Goal: Ask a question

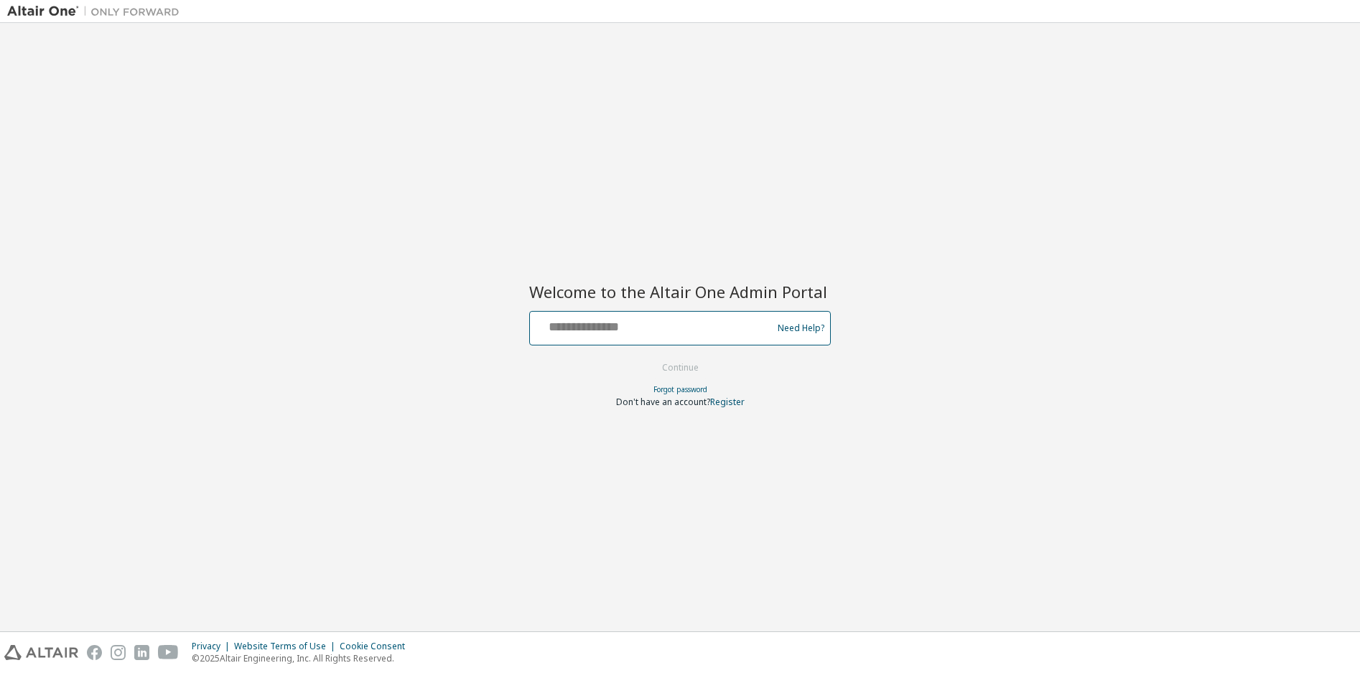
click at [693, 331] on input "text" at bounding box center [652, 324] width 235 height 21
type input "**********"
click at [697, 369] on button "Continue" at bounding box center [680, 368] width 67 height 22
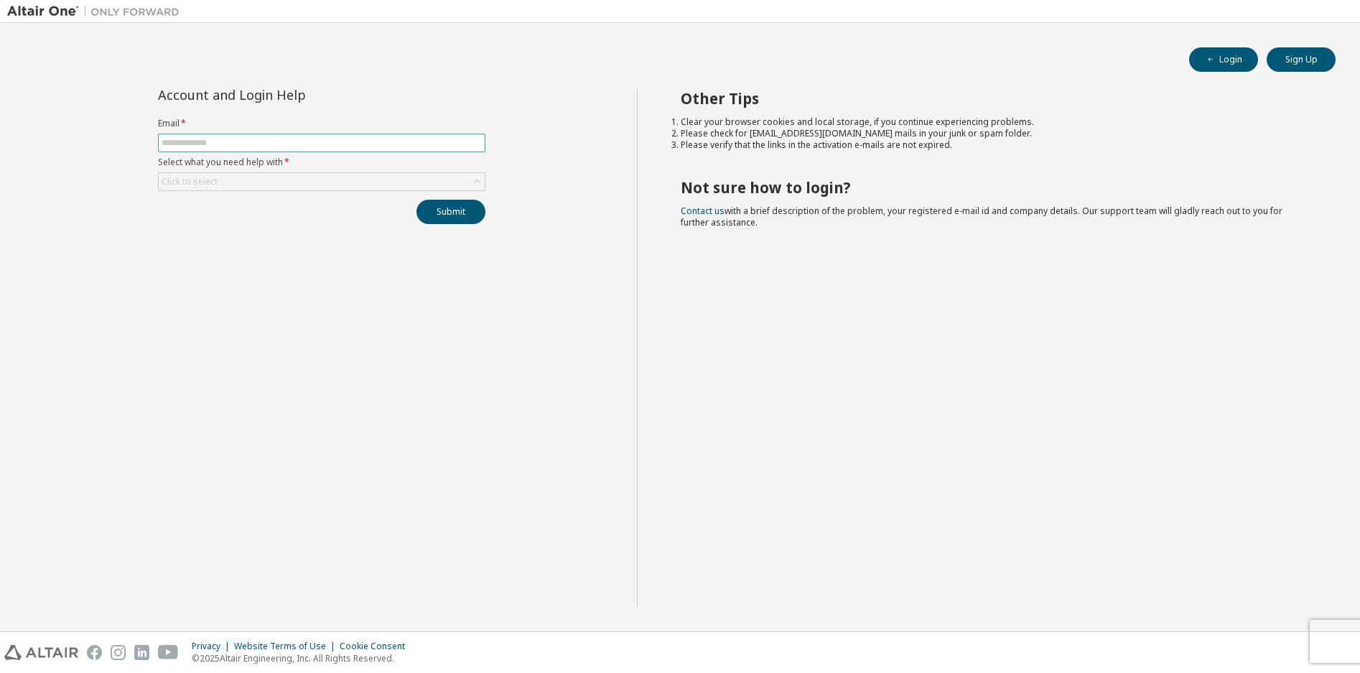
click at [276, 148] on input "text" at bounding box center [322, 142] width 320 height 11
type input "**********"
click at [261, 179] on div "Click to select" at bounding box center [322, 181] width 326 height 17
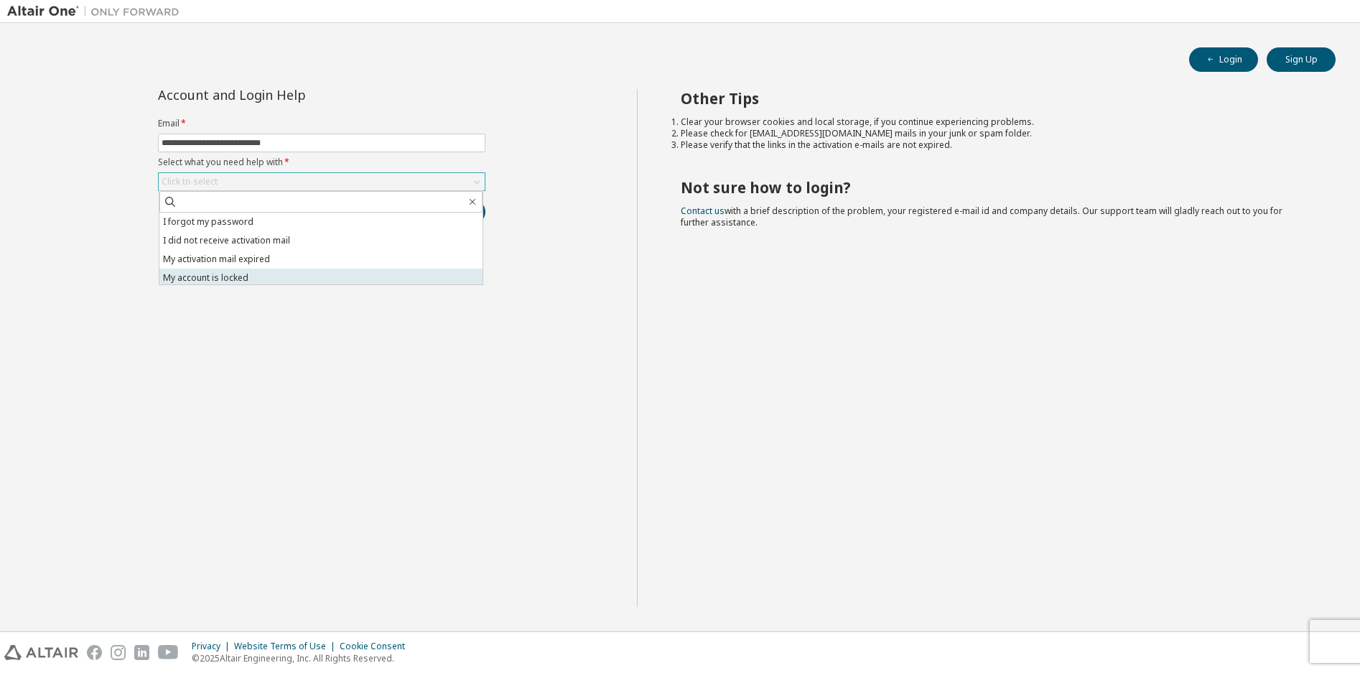
click at [215, 281] on li "My account is locked" at bounding box center [320, 277] width 323 height 19
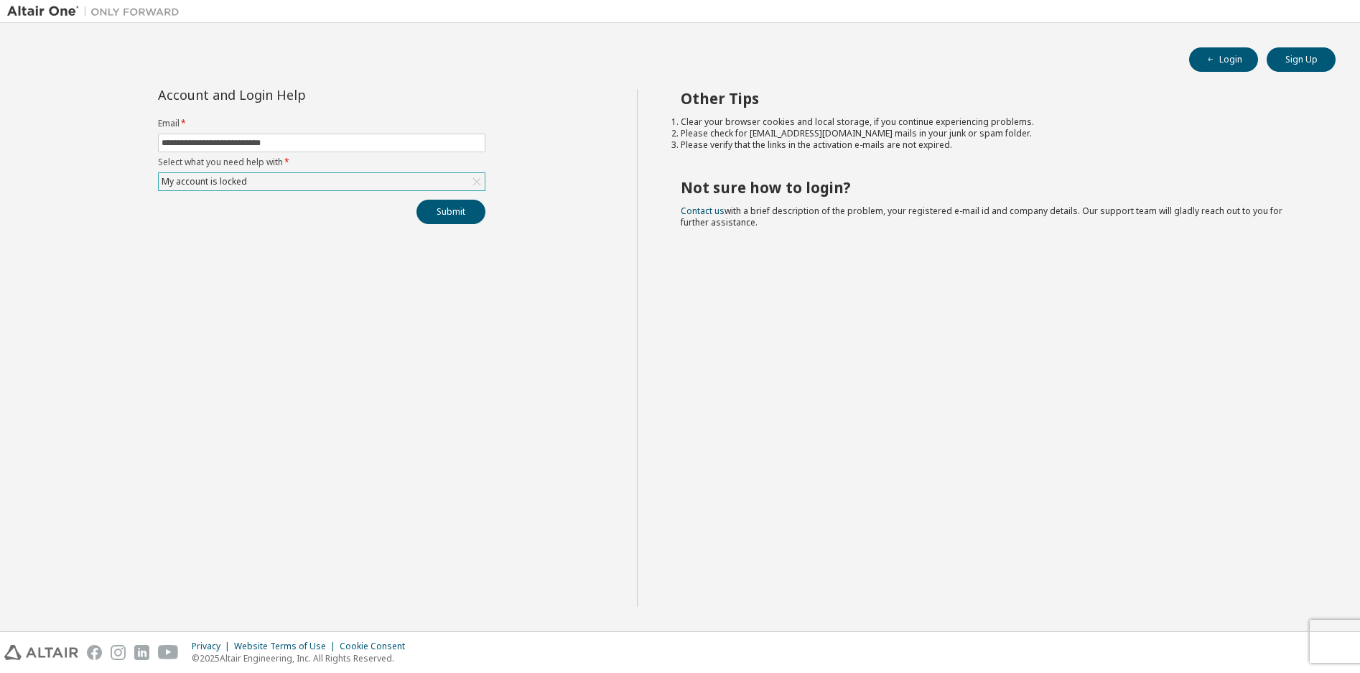
click at [307, 179] on div "My account is locked" at bounding box center [322, 181] width 326 height 17
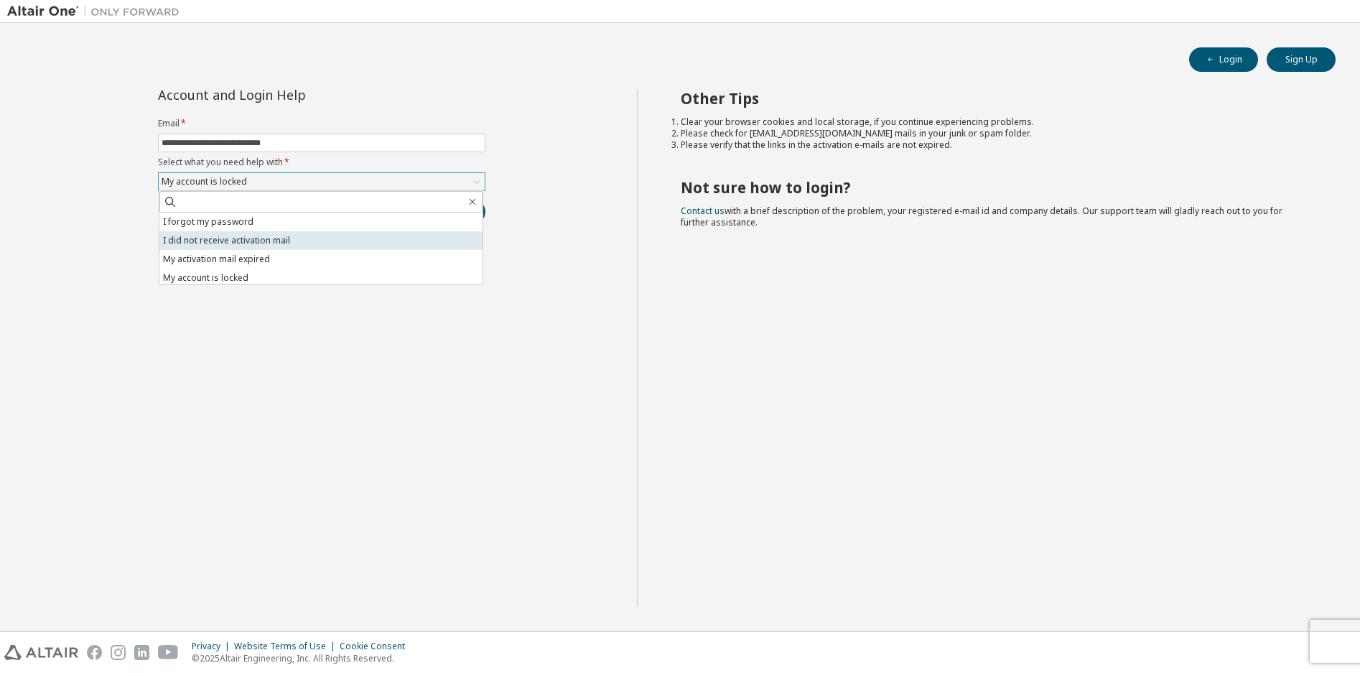
click at [273, 241] on li "I did not receive activation mail" at bounding box center [320, 240] width 323 height 19
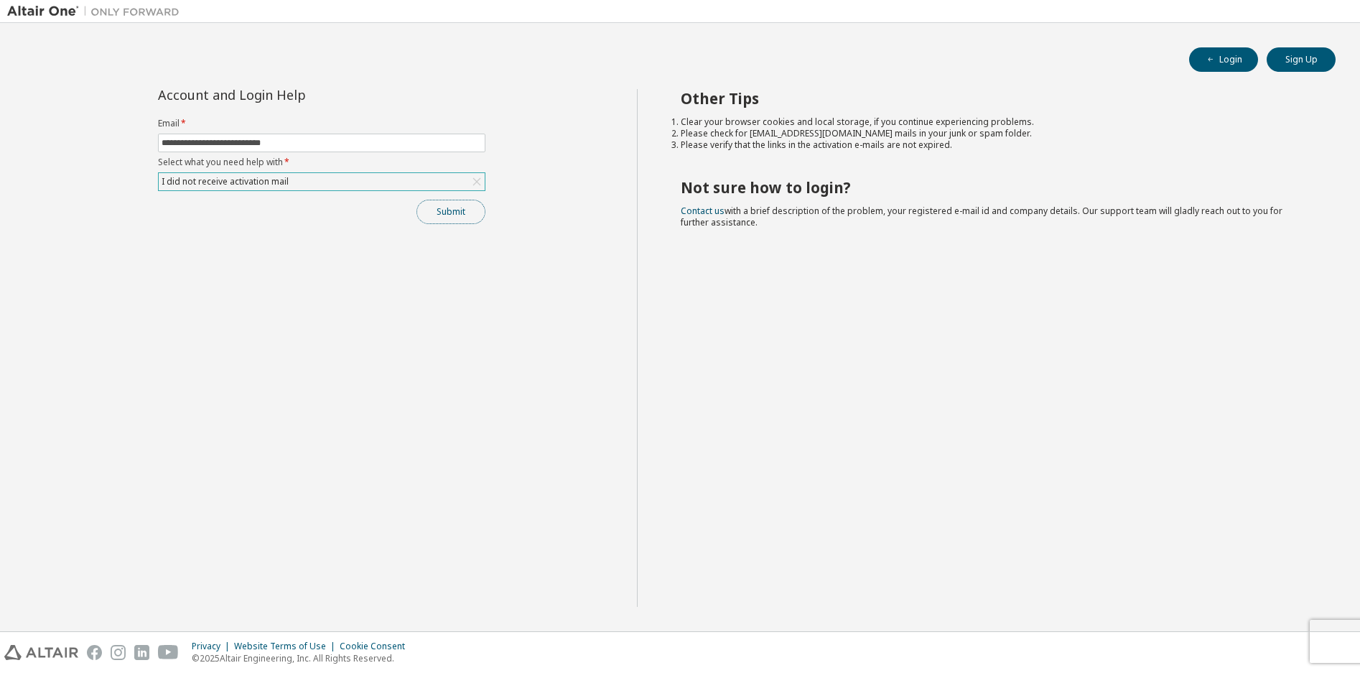
click at [452, 215] on button "Submit" at bounding box center [450, 212] width 69 height 24
click at [1247, 635] on link "Altair support" at bounding box center [1255, 633] width 57 height 12
